Goal: Information Seeking & Learning: Learn about a topic

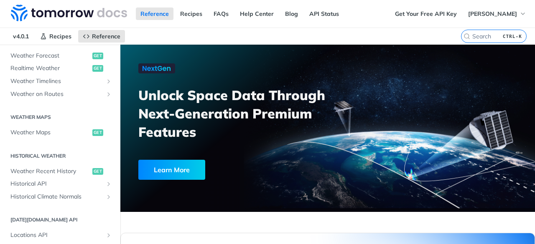
scroll to position [209, 0]
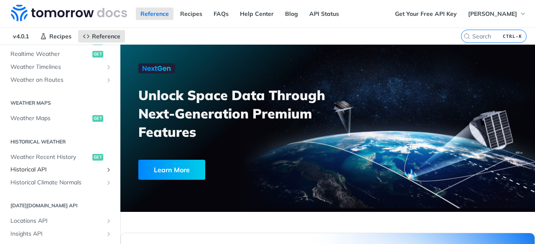
click at [105, 167] on icon "Show subpages for Historical API" at bounding box center [108, 170] width 7 height 7
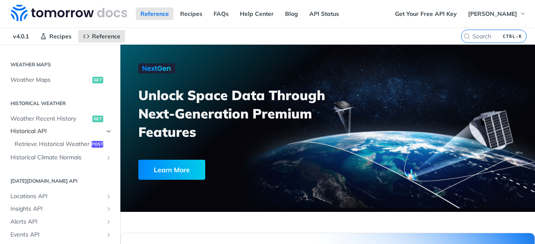
scroll to position [248, 0]
click at [59, 129] on span "Historical API" at bounding box center [56, 131] width 93 height 8
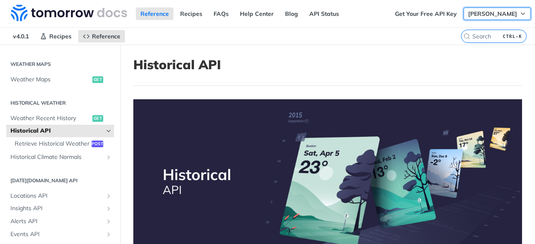
click at [512, 13] on button "[PERSON_NAME]" at bounding box center [496, 14] width 67 height 13
click at [313, 78] on header "Historical API" at bounding box center [327, 71] width 388 height 29
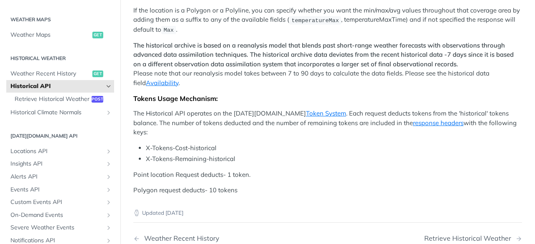
scroll to position [395, 0]
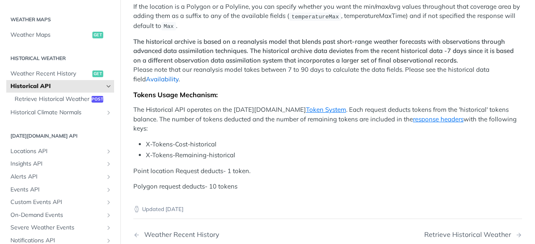
click at [152, 75] on link "Availability" at bounding box center [162, 79] width 33 height 8
